Goal: Find specific page/section: Find specific page/section

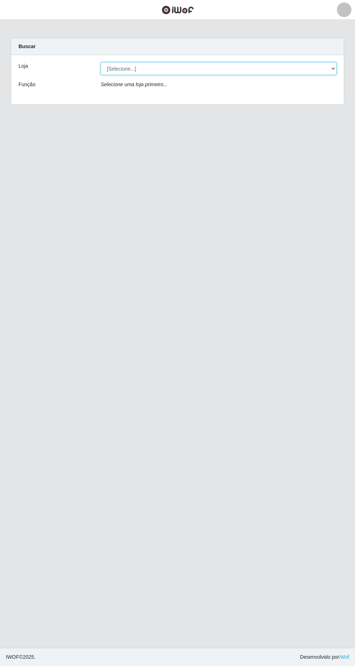
click at [331, 68] on select "[Selecione...] [GEOGRAPHIC_DATA] - [GEOGRAPHIC_DATA] [GEOGRAPHIC_DATA] - [GEOGR…" at bounding box center [219, 68] width 236 height 13
select select "508"
click at [101, 62] on select "[Selecione...] [GEOGRAPHIC_DATA] - [GEOGRAPHIC_DATA] [GEOGRAPHIC_DATA] - [GEOGR…" at bounding box center [219, 68] width 236 height 13
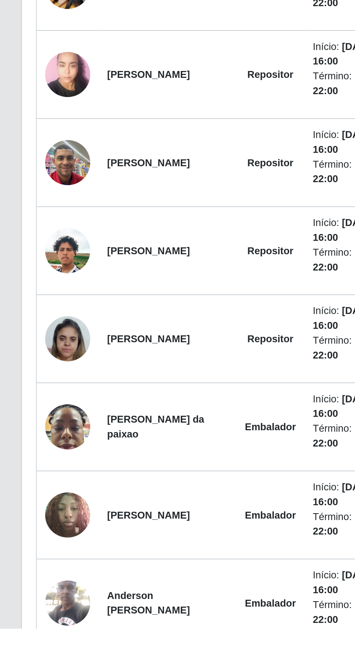
scroll to position [31, 0]
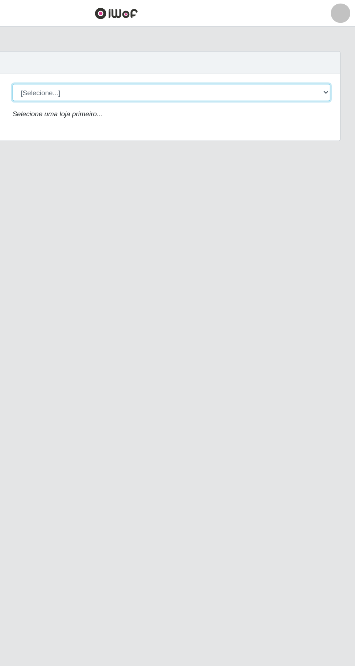
click at [334, 67] on select "[Selecione...] [GEOGRAPHIC_DATA] - [GEOGRAPHIC_DATA] [GEOGRAPHIC_DATA] - [GEOGR…" at bounding box center [219, 68] width 236 height 13
select select "508"
click at [101, 62] on select "[Selecione...] [GEOGRAPHIC_DATA] - [GEOGRAPHIC_DATA] [GEOGRAPHIC_DATA] - [GEOGR…" at bounding box center [219, 68] width 236 height 13
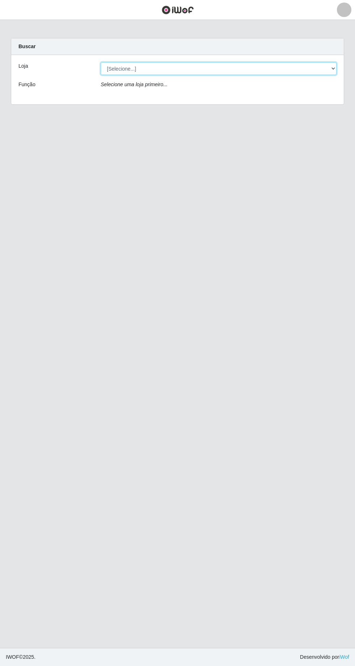
click at [328, 72] on select "[Selecione...] [GEOGRAPHIC_DATA] - [GEOGRAPHIC_DATA] [GEOGRAPHIC_DATA] - [GEOGR…" at bounding box center [219, 68] width 236 height 13
select select "508"
click at [101, 62] on select "[Selecione...] [GEOGRAPHIC_DATA] - [GEOGRAPHIC_DATA] [GEOGRAPHIC_DATA] - [GEOGR…" at bounding box center [219, 68] width 236 height 13
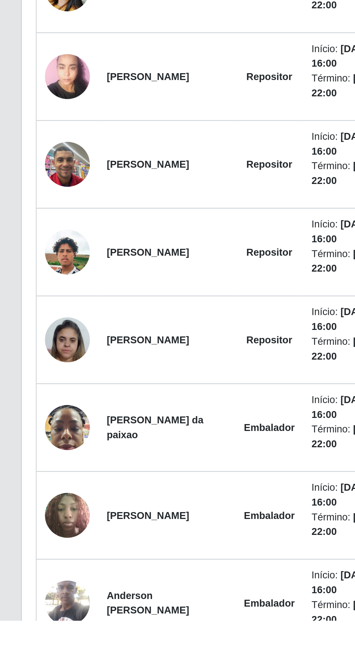
scroll to position [28, 0]
